Goal: Check status

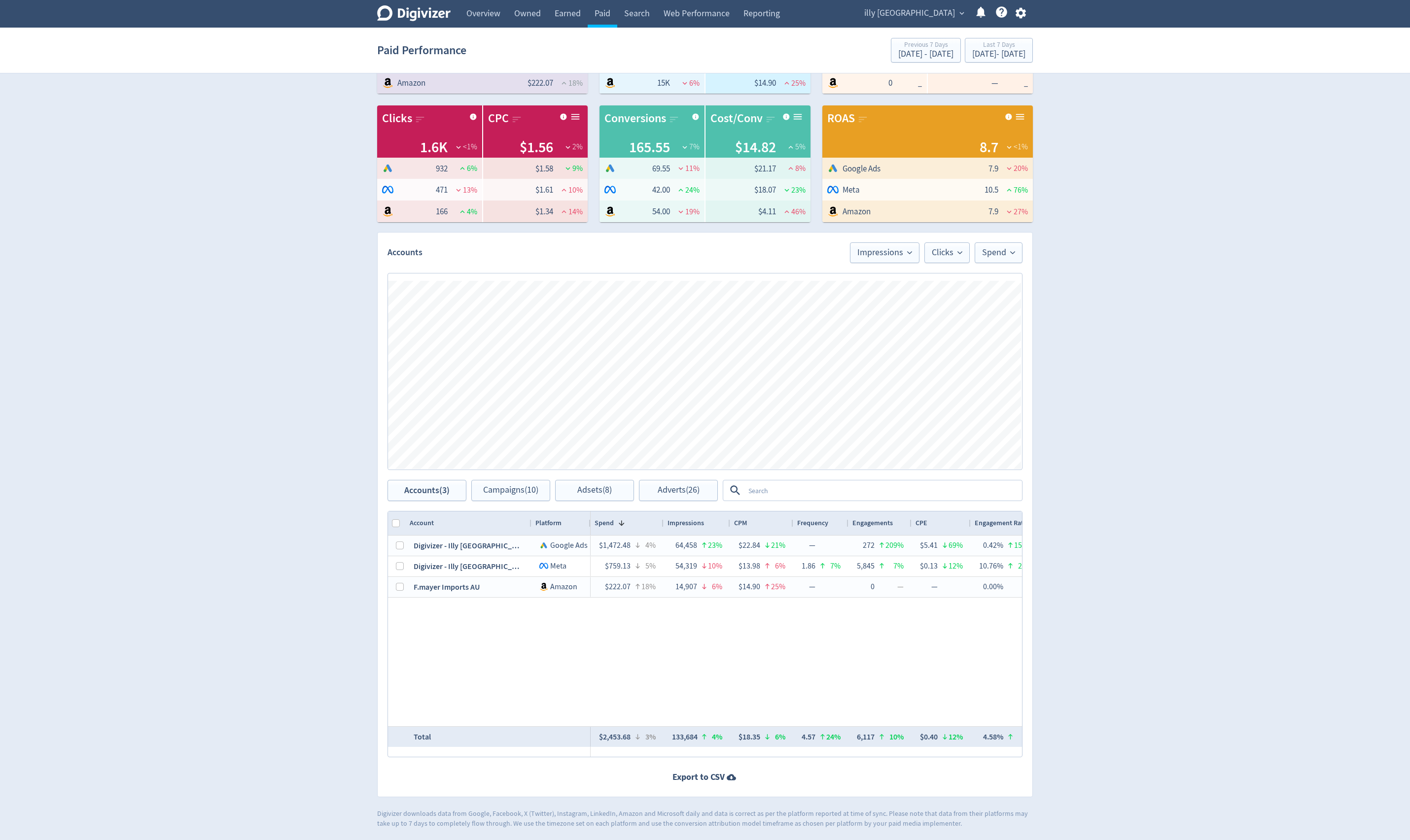
scroll to position [106, 0]
click at [990, 54] on div "[DATE] - [DATE]" at bounding box center [999, 54] width 53 height 9
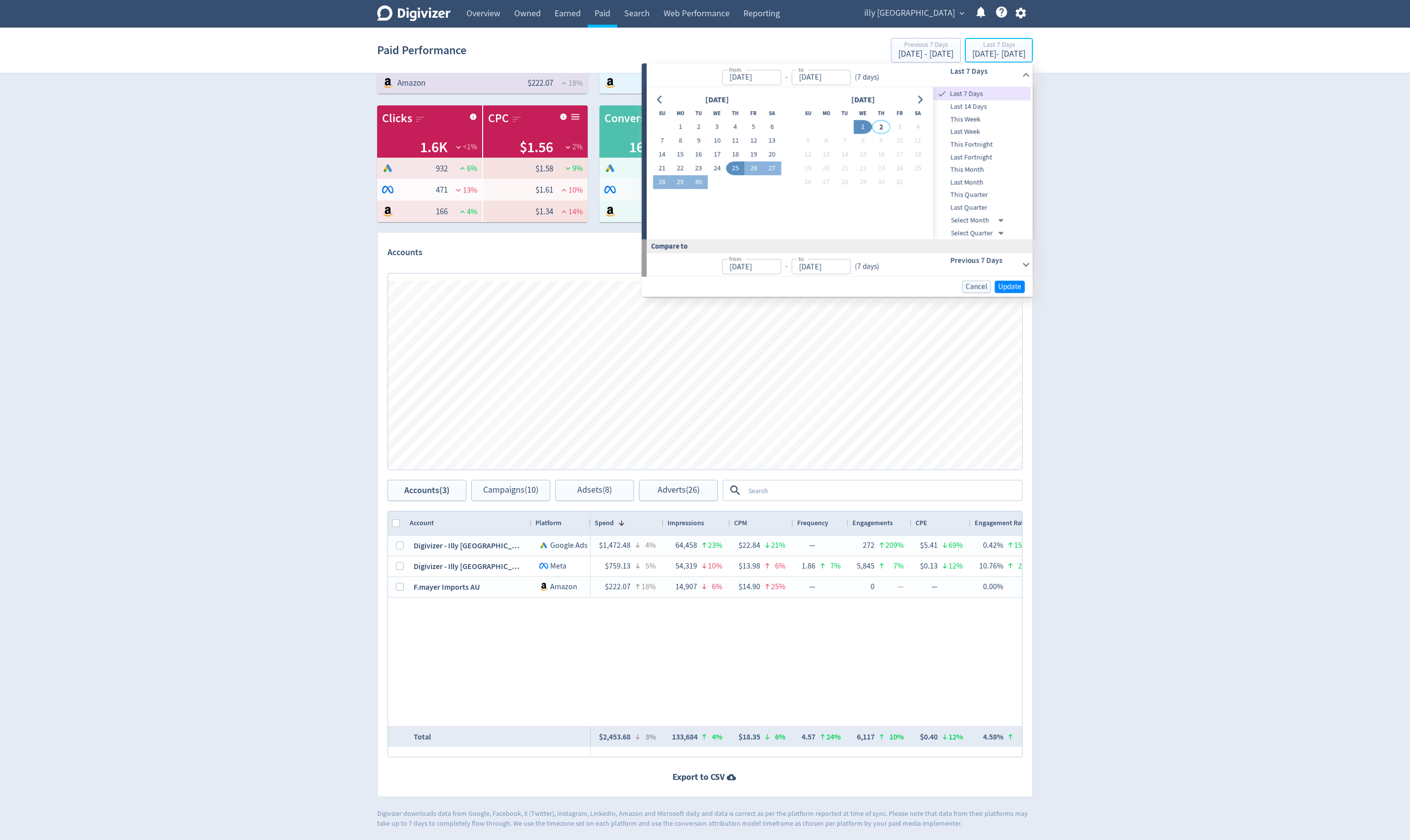
type input "[DATE]"
click at [681, 126] on button "1" at bounding box center [680, 127] width 18 height 13
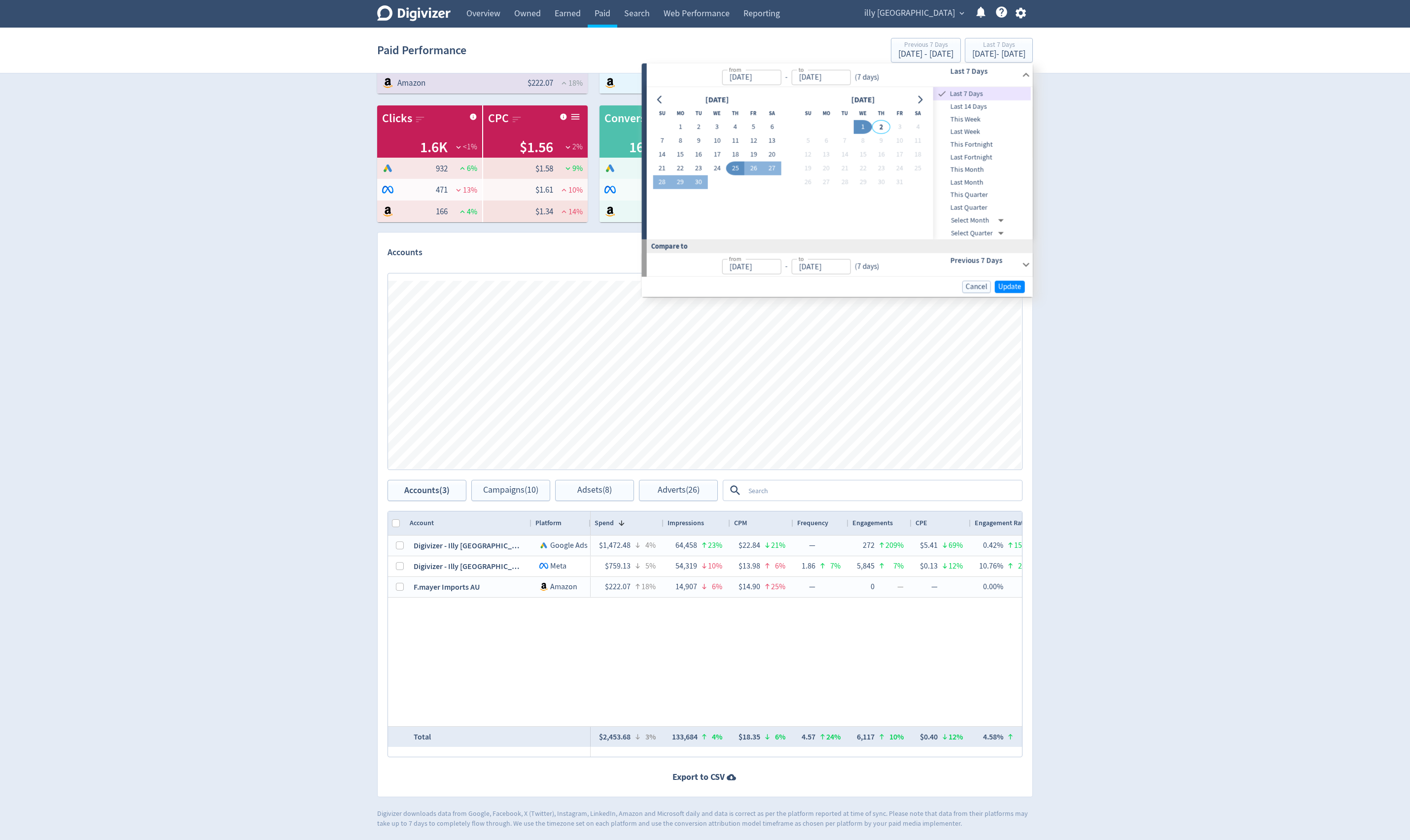
type input "[DATE]"
click at [705, 182] on button "30" at bounding box center [699, 182] width 18 height 13
type input "[DATE]"
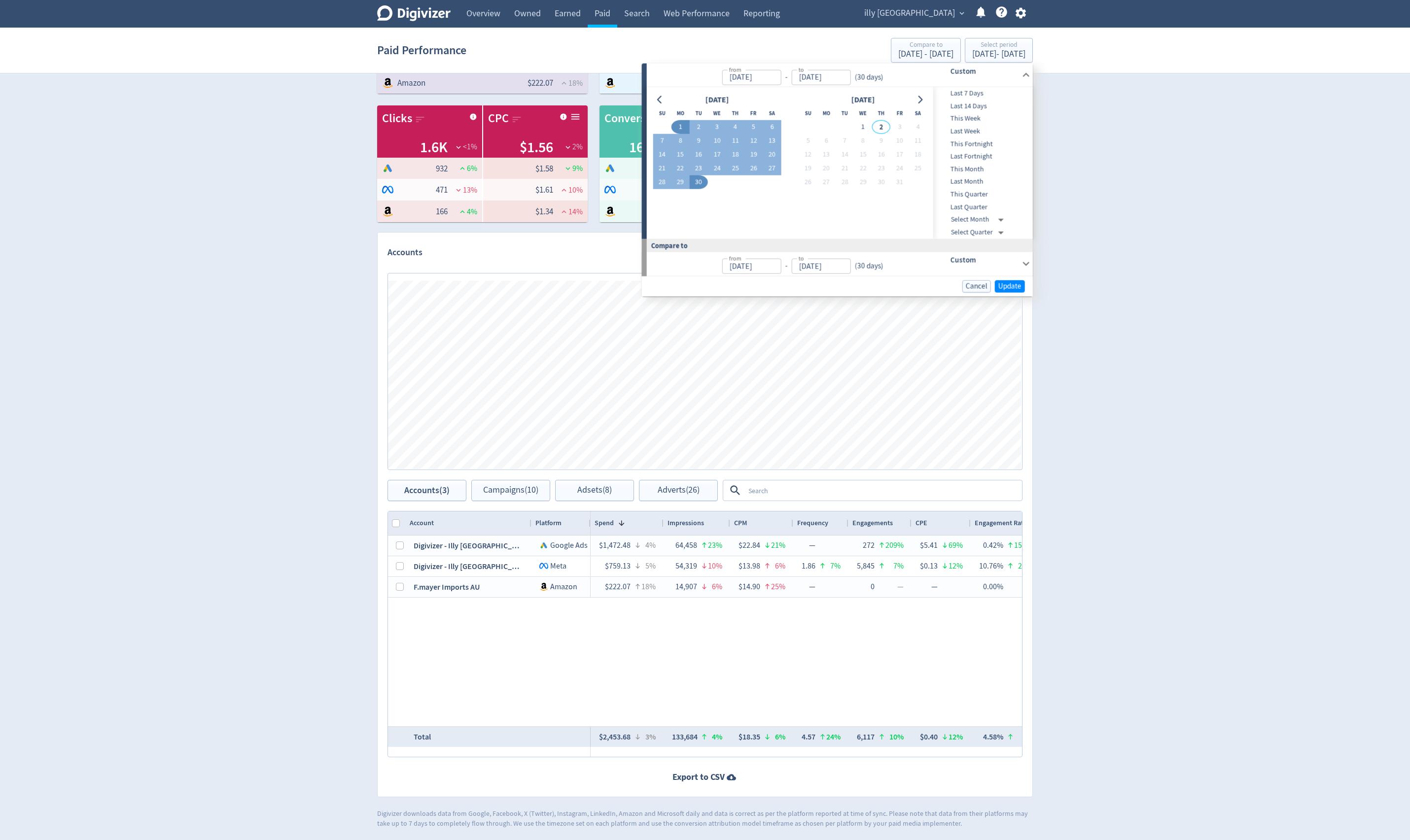
click at [1020, 264] on icon at bounding box center [1026, 264] width 13 height 13
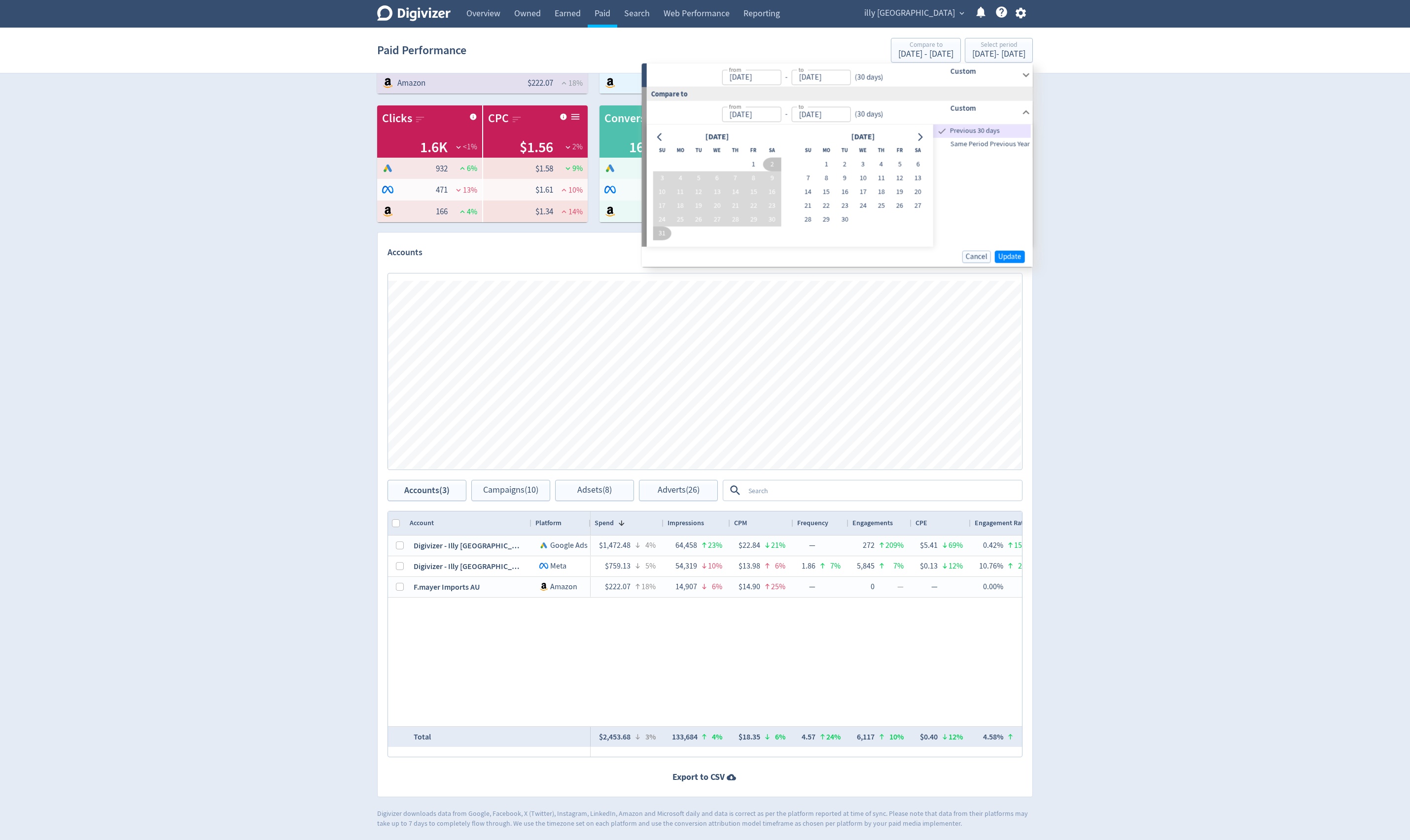
click at [991, 144] on span "Same Period Previous Year" at bounding box center [982, 144] width 98 height 11
type input "[DATE]"
click at [1023, 242] on button "Update" at bounding box center [1010, 243] width 30 height 13
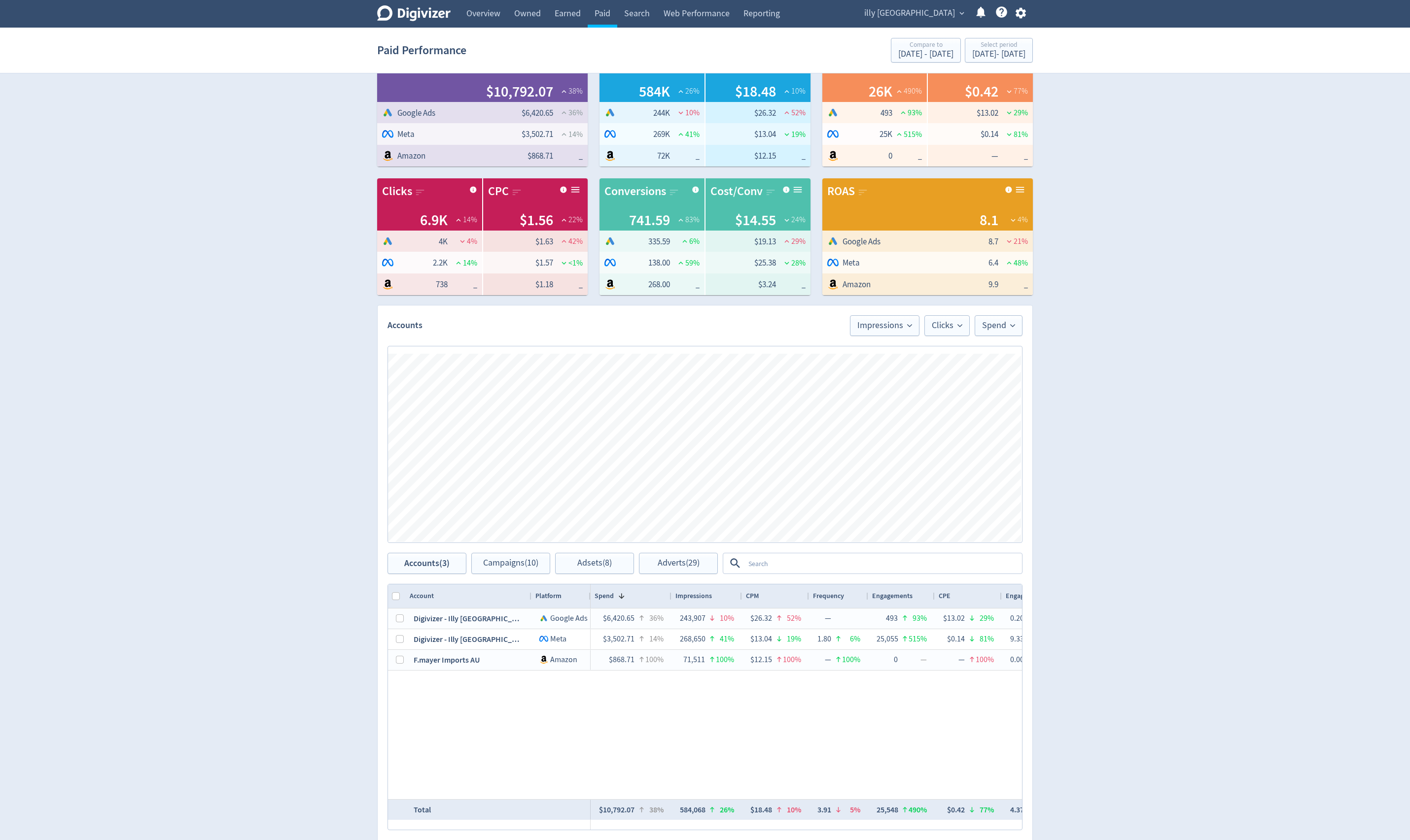
scroll to position [0, 0]
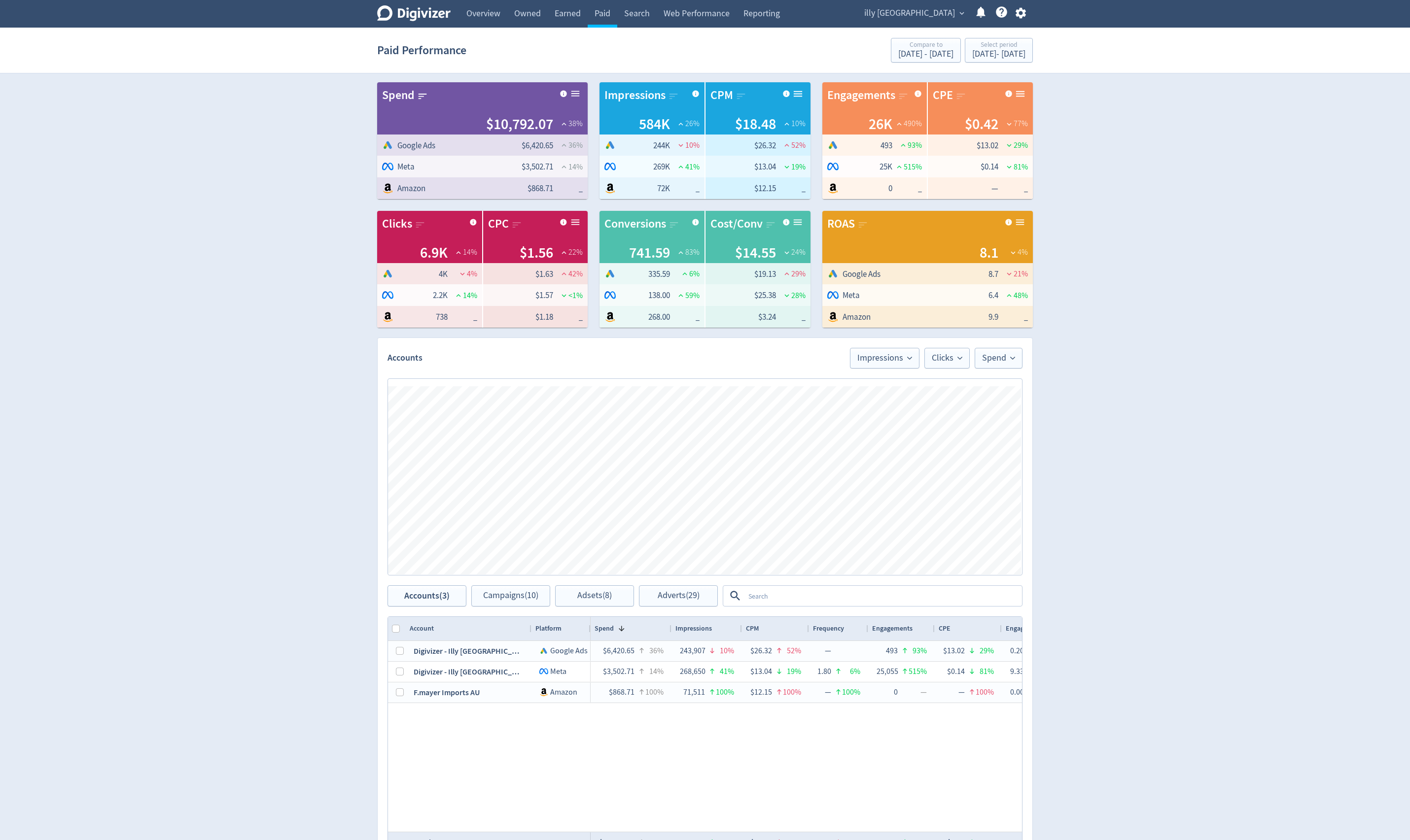
click at [1145, 132] on div "Digivizer Logo [PERSON_NAME] Logo Overview Owned Earned Paid Search Web Perform…" at bounding box center [705, 467] width 1410 height 934
